Goal: Find specific page/section: Find specific page/section

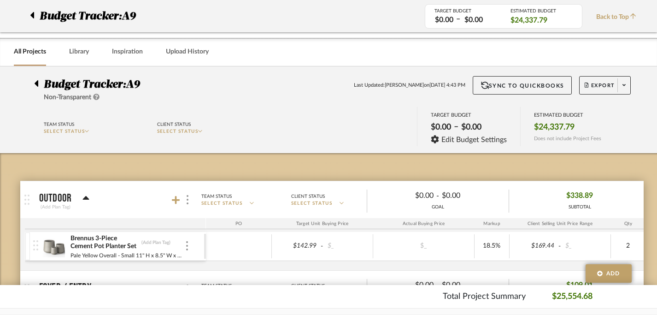
scroll to position [890, 6]
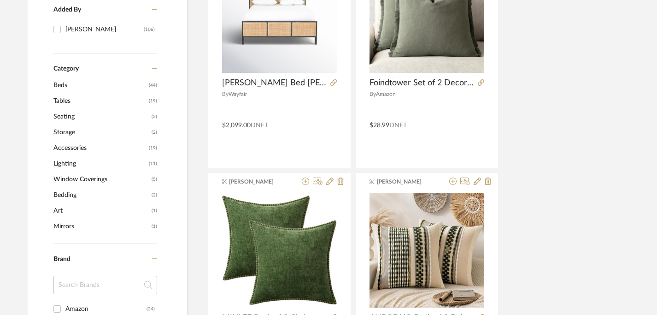
scroll to position [0, 6]
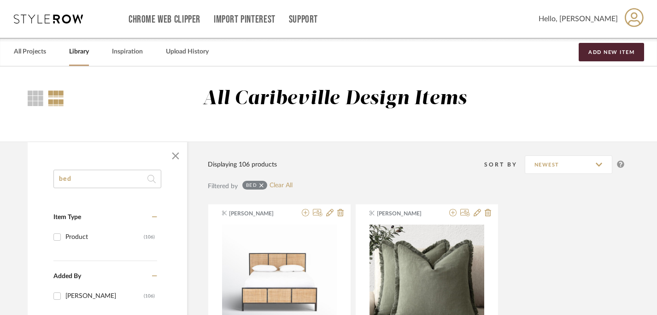
drag, startPoint x: 90, startPoint y: 185, endPoint x: 36, endPoint y: 178, distance: 54.7
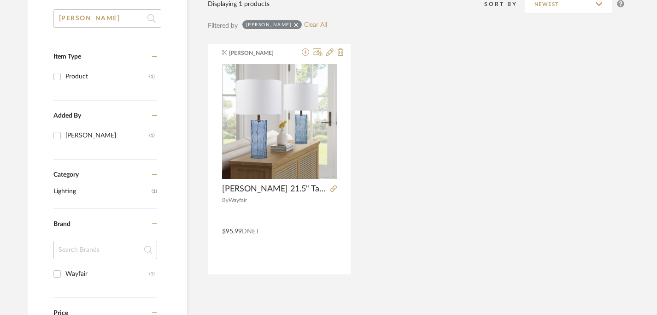
scroll to position [164, 6]
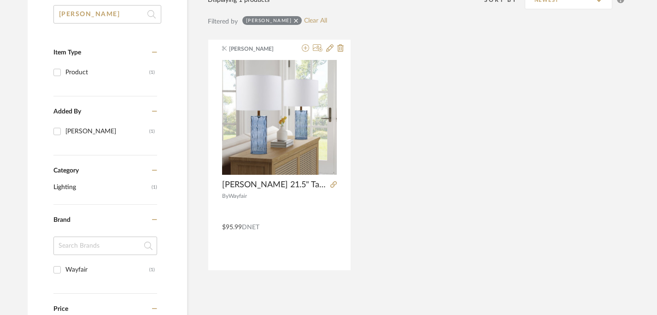
type input "[PERSON_NAME]"
drag, startPoint x: 95, startPoint y: 16, endPoint x: 35, endPoint y: 15, distance: 60.3
click at [35, 15] on div "[PERSON_NAME] Item Type Product (1) Added By [PERSON_NAME] (1) Category Lightin…" at bounding box center [107, 256] width 159 height 502
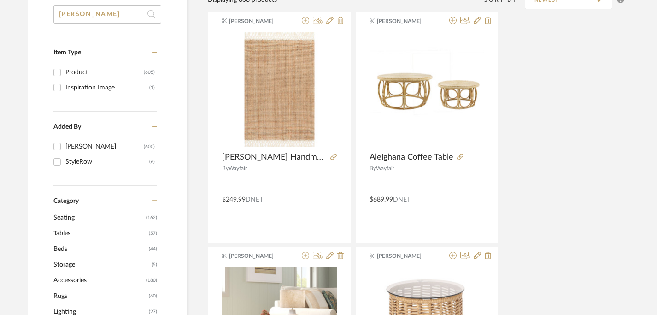
type input "[PERSON_NAME]"
